Goal: Download file/media: Download file/media

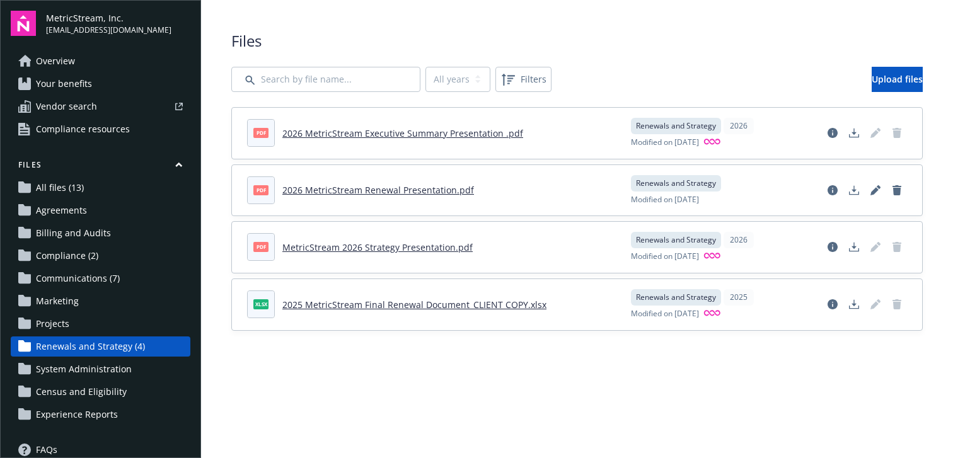
click at [423, 193] on link "2026 MetricStream Renewal Presentation.pdf" at bounding box center [378, 190] width 192 height 12
